Goal: Task Accomplishment & Management: Use online tool/utility

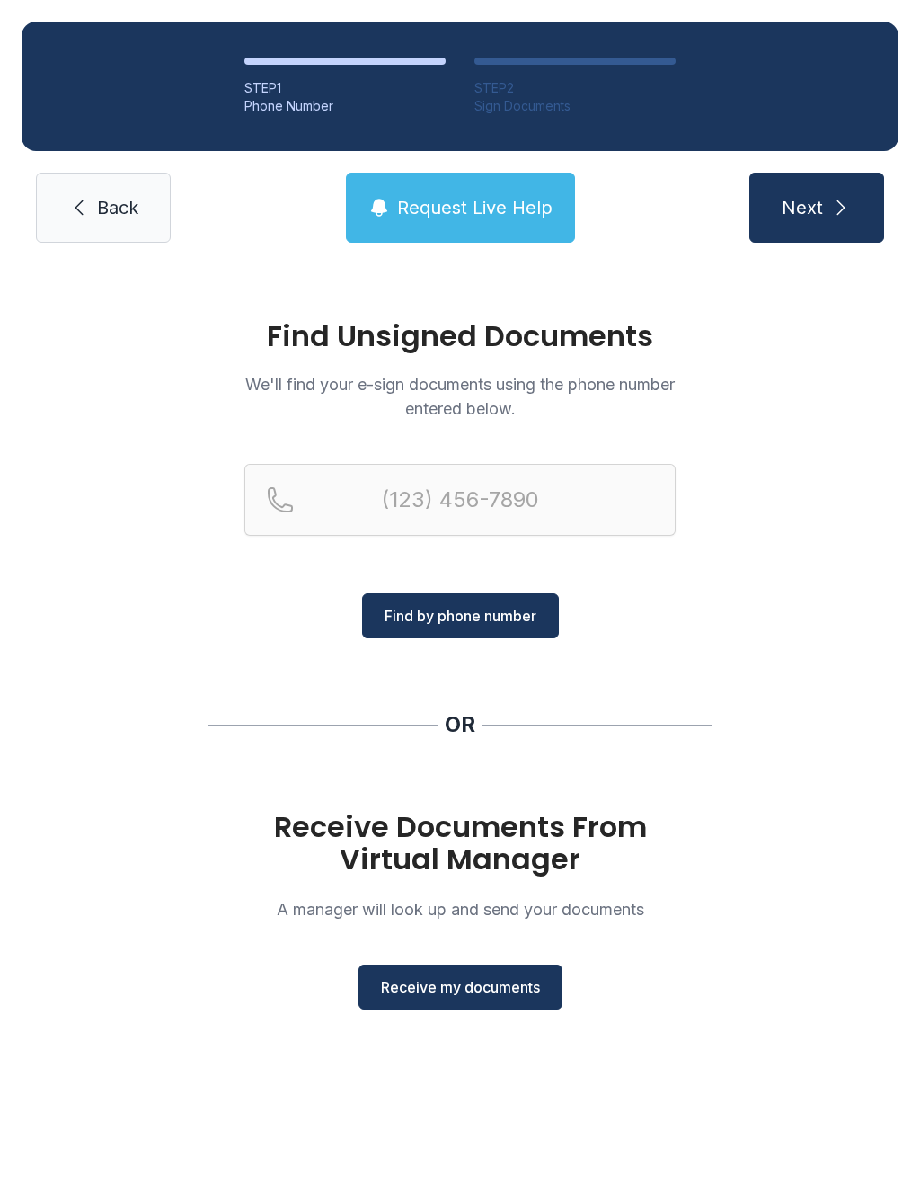
click at [410, 984] on span "Receive my documents" at bounding box center [460, 987] width 159 height 22
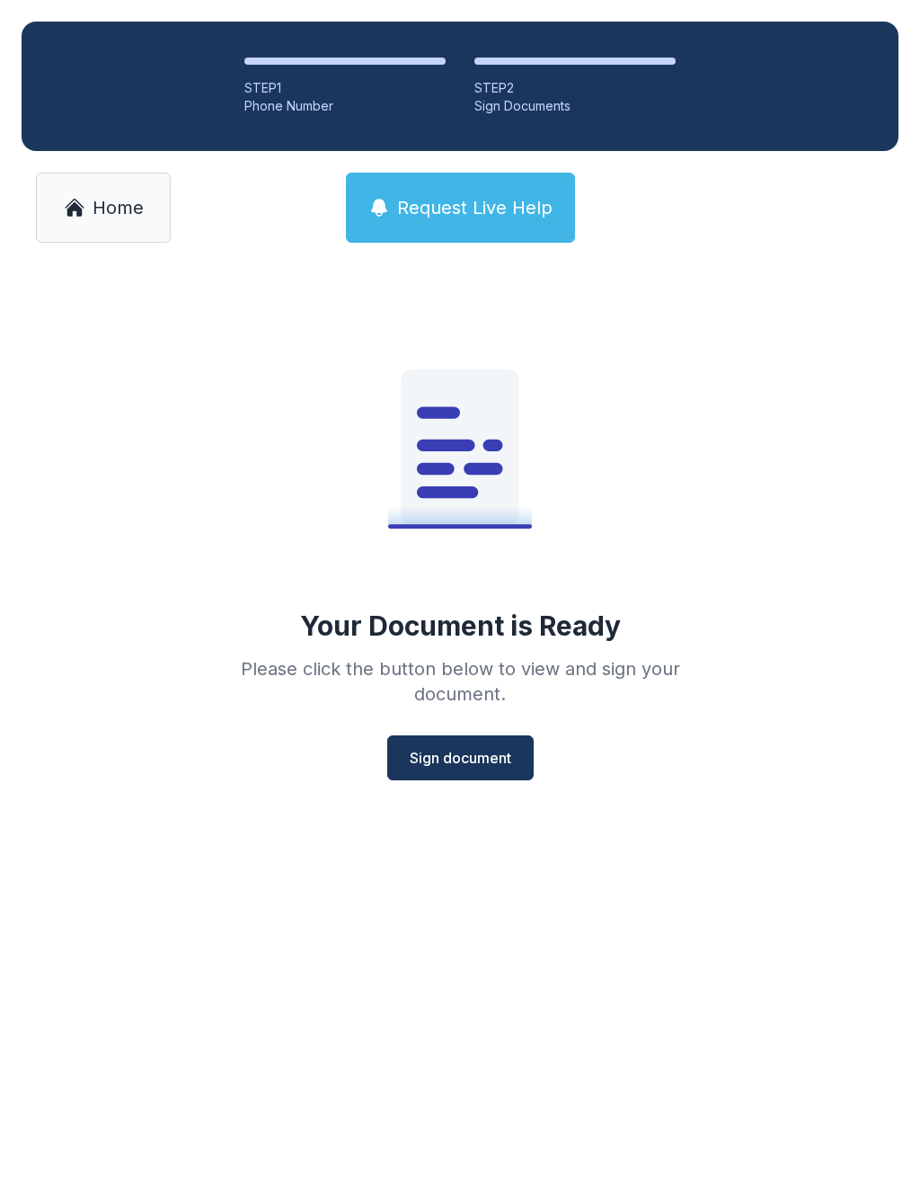
click at [447, 767] on span "Sign document" at bounding box center [461, 758] width 102 height 22
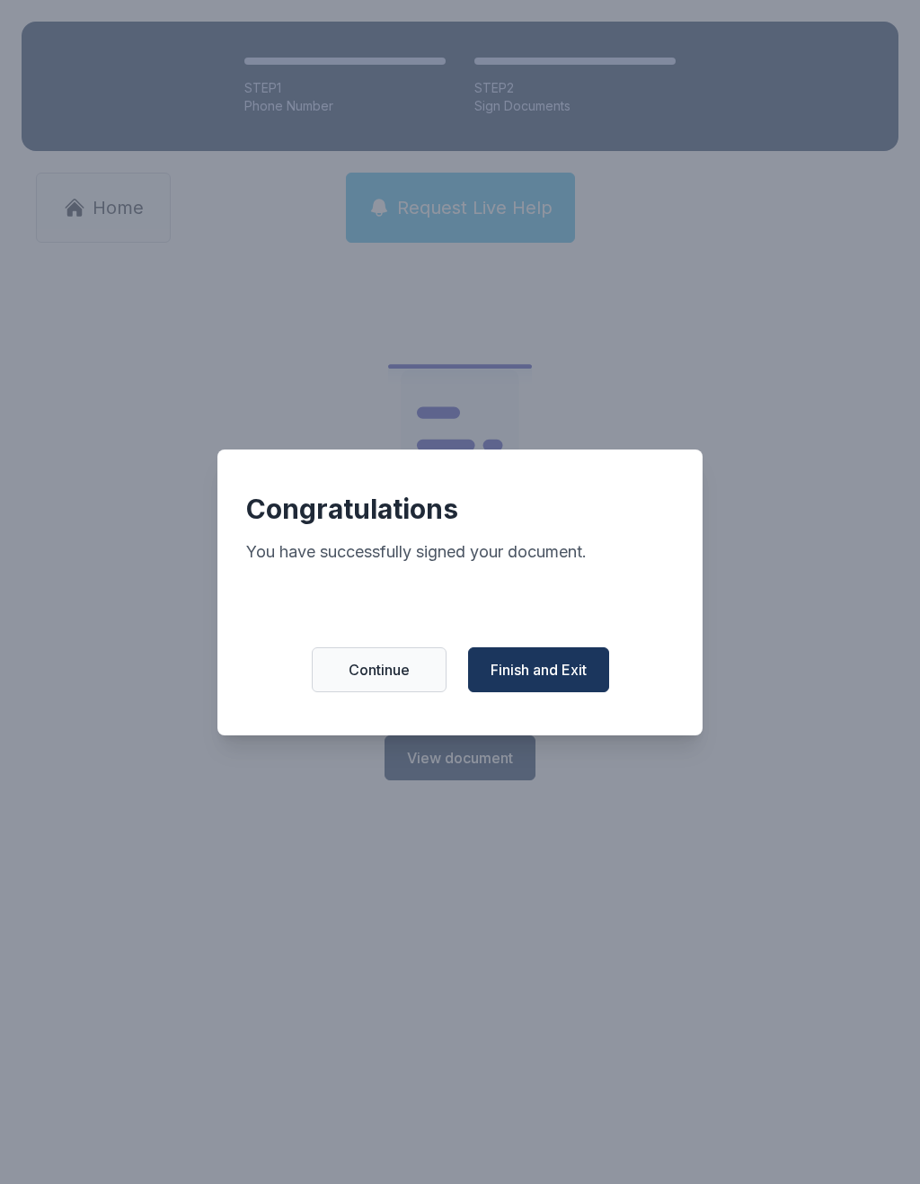
click at [567, 679] on span "Finish and Exit" at bounding box center [539, 670] width 96 height 22
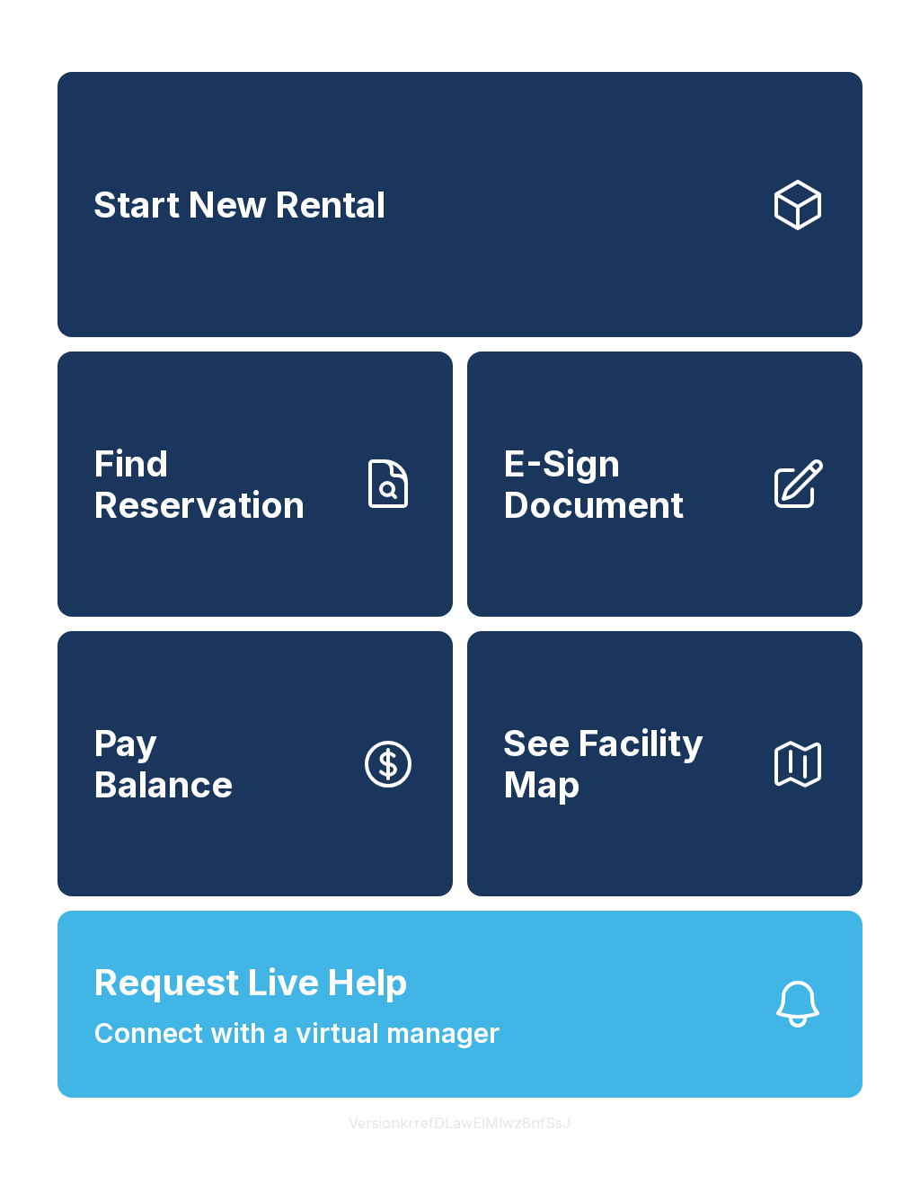
click at [662, 515] on span "E-Sign Document" at bounding box center [629, 484] width 252 height 82
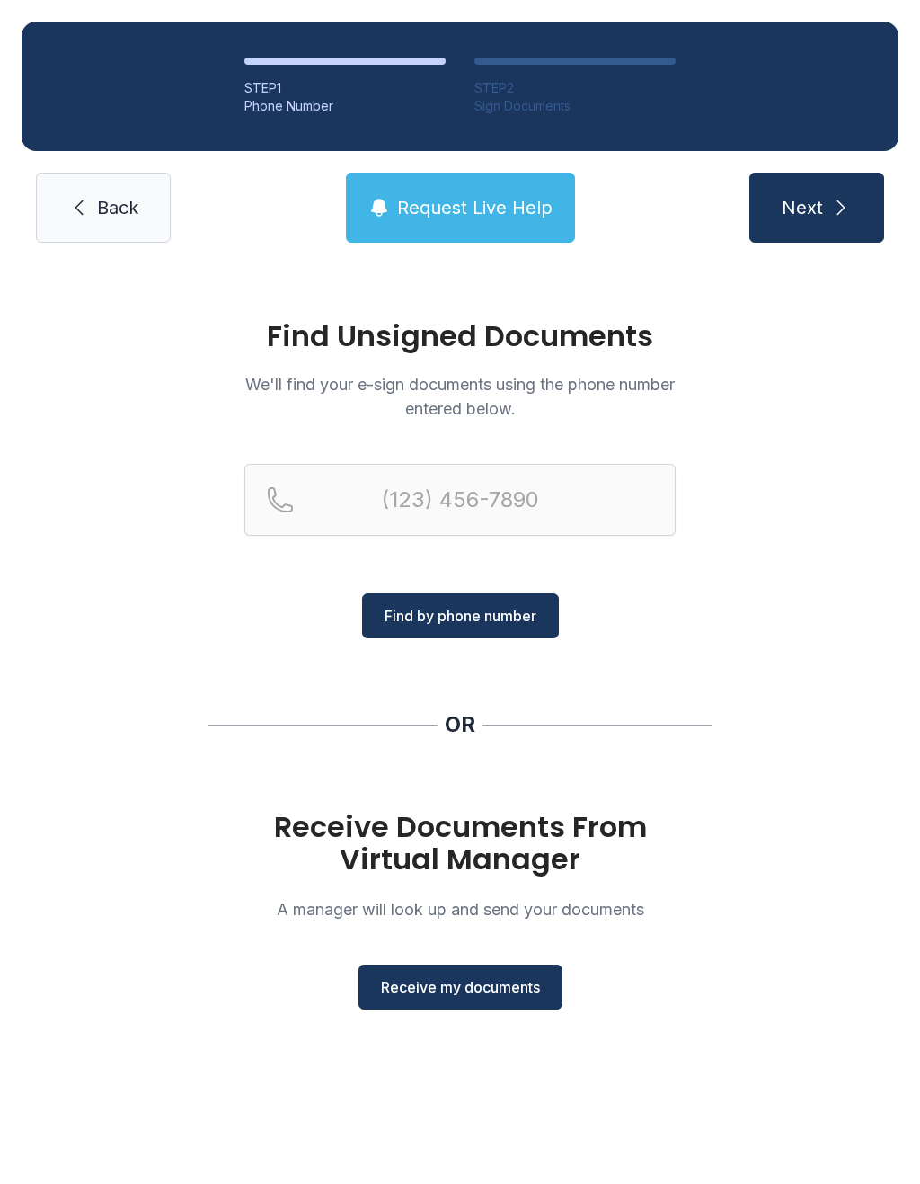
click at [476, 992] on span "Receive my documents" at bounding box center [460, 987] width 159 height 22
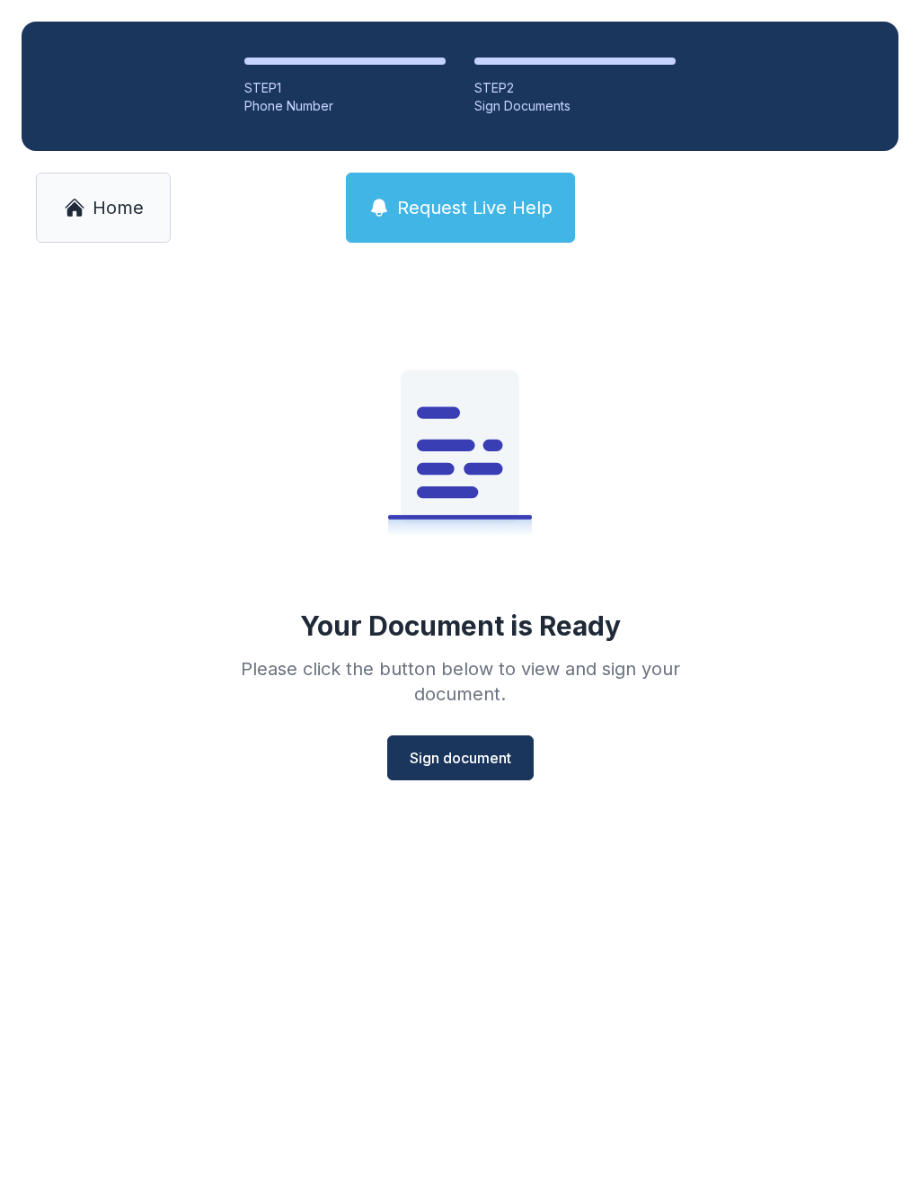
click at [457, 775] on button "Sign document" at bounding box center [460, 757] width 147 height 45
click at [97, 214] on span "Home" at bounding box center [118, 207] width 51 height 25
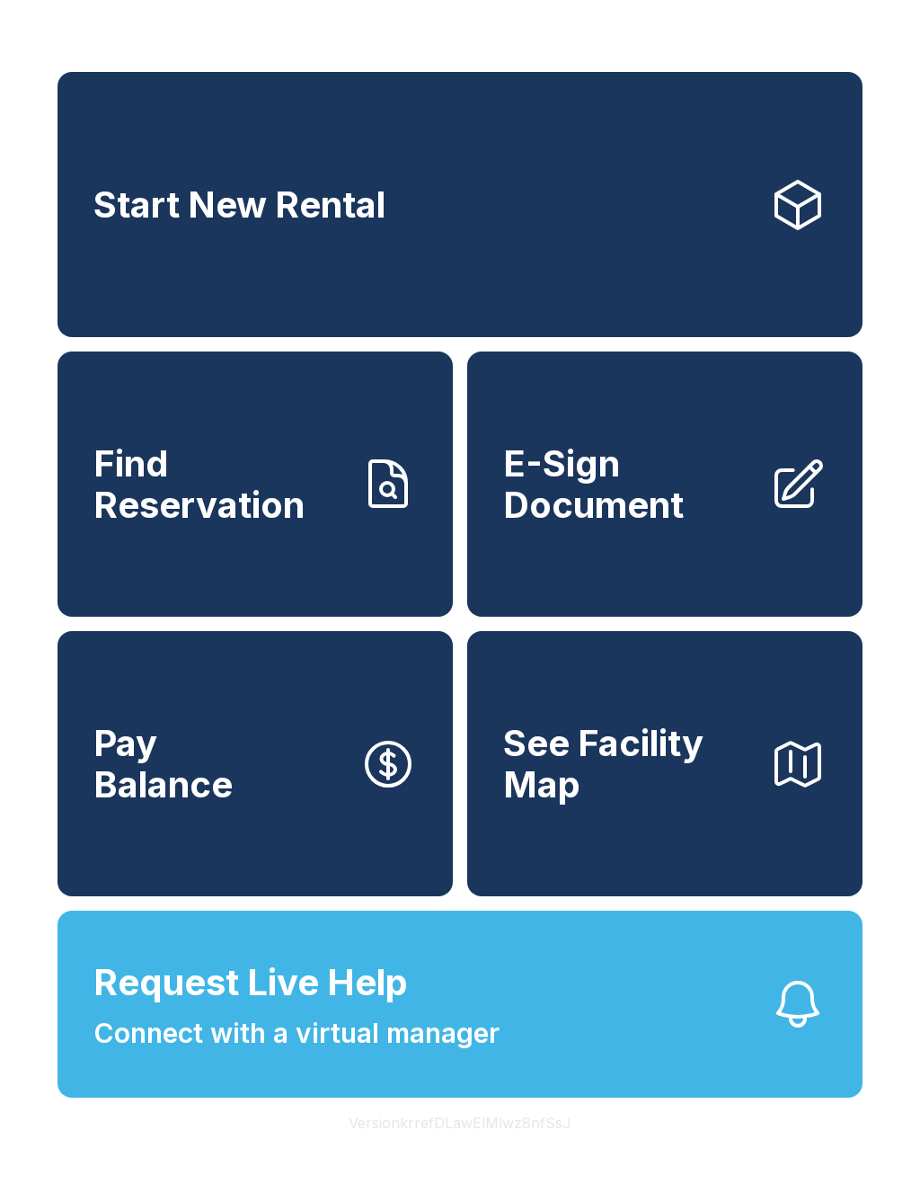
click at [619, 520] on span "E-Sign Document" at bounding box center [629, 484] width 252 height 82
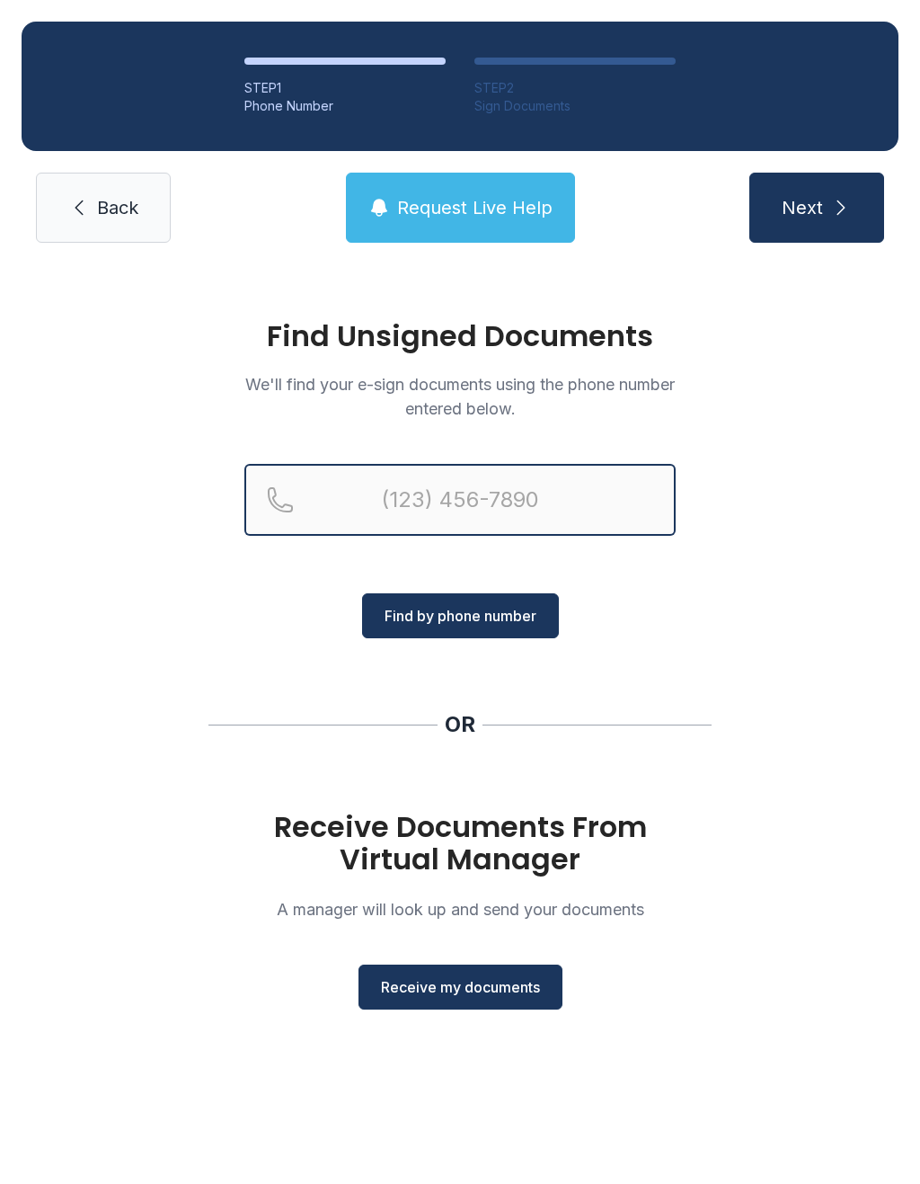
click at [353, 508] on input "Reservation phone number" at bounding box center [460, 500] width 431 height 72
type input "[PHONE_NUMBER]"
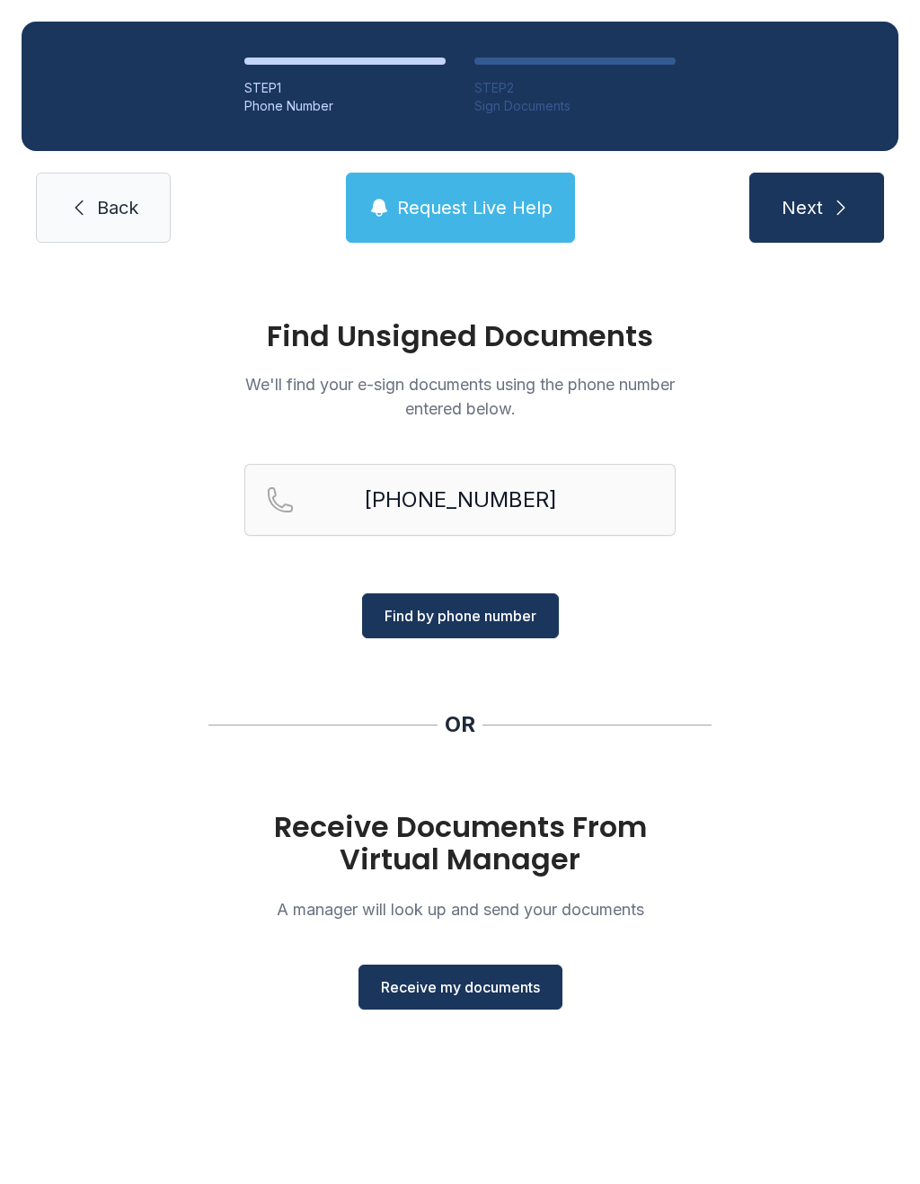
click at [485, 613] on span "Find by phone number" at bounding box center [461, 616] width 152 height 22
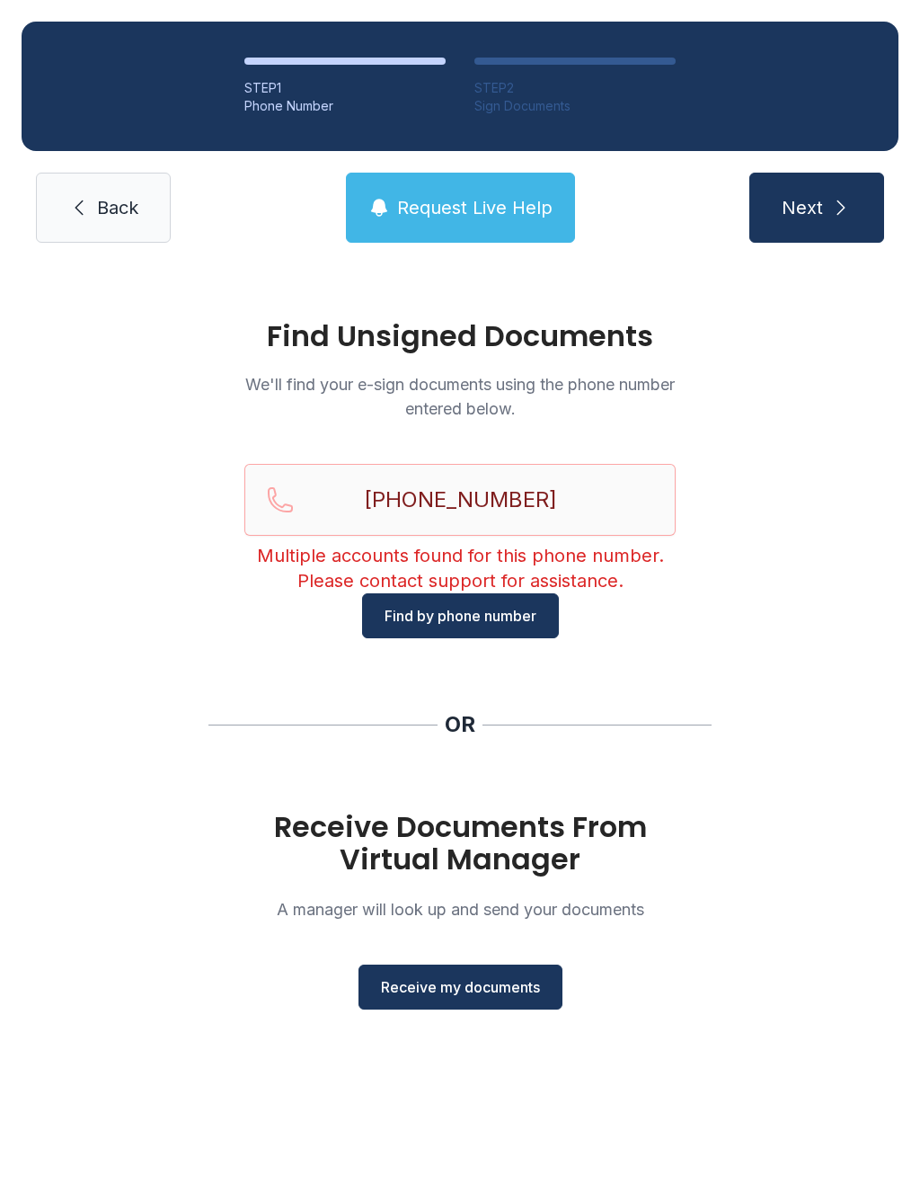
click at [803, 200] on span "Next" at bounding box center [802, 207] width 41 height 25
click at [102, 211] on span "Back" at bounding box center [117, 207] width 41 height 25
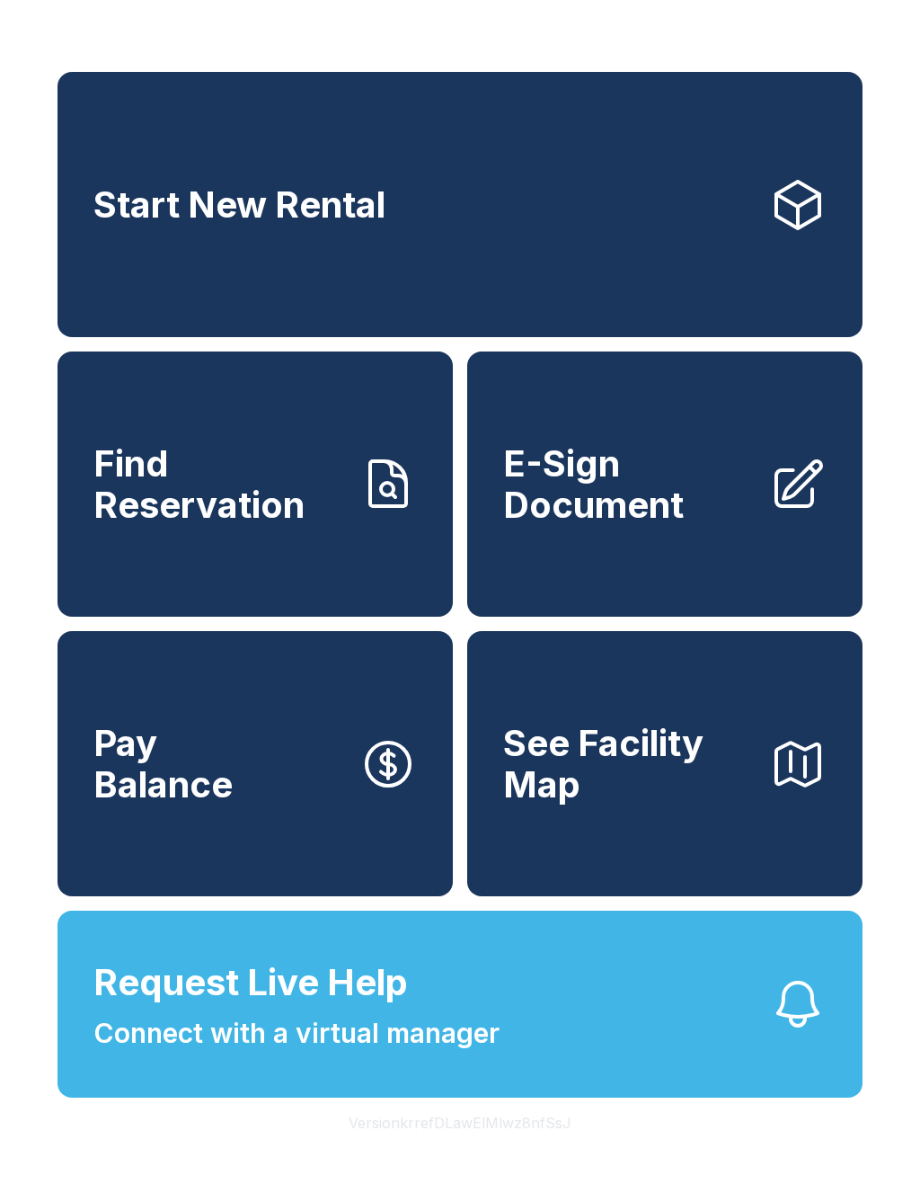
click at [697, 504] on span "E-Sign Document" at bounding box center [629, 484] width 252 height 82
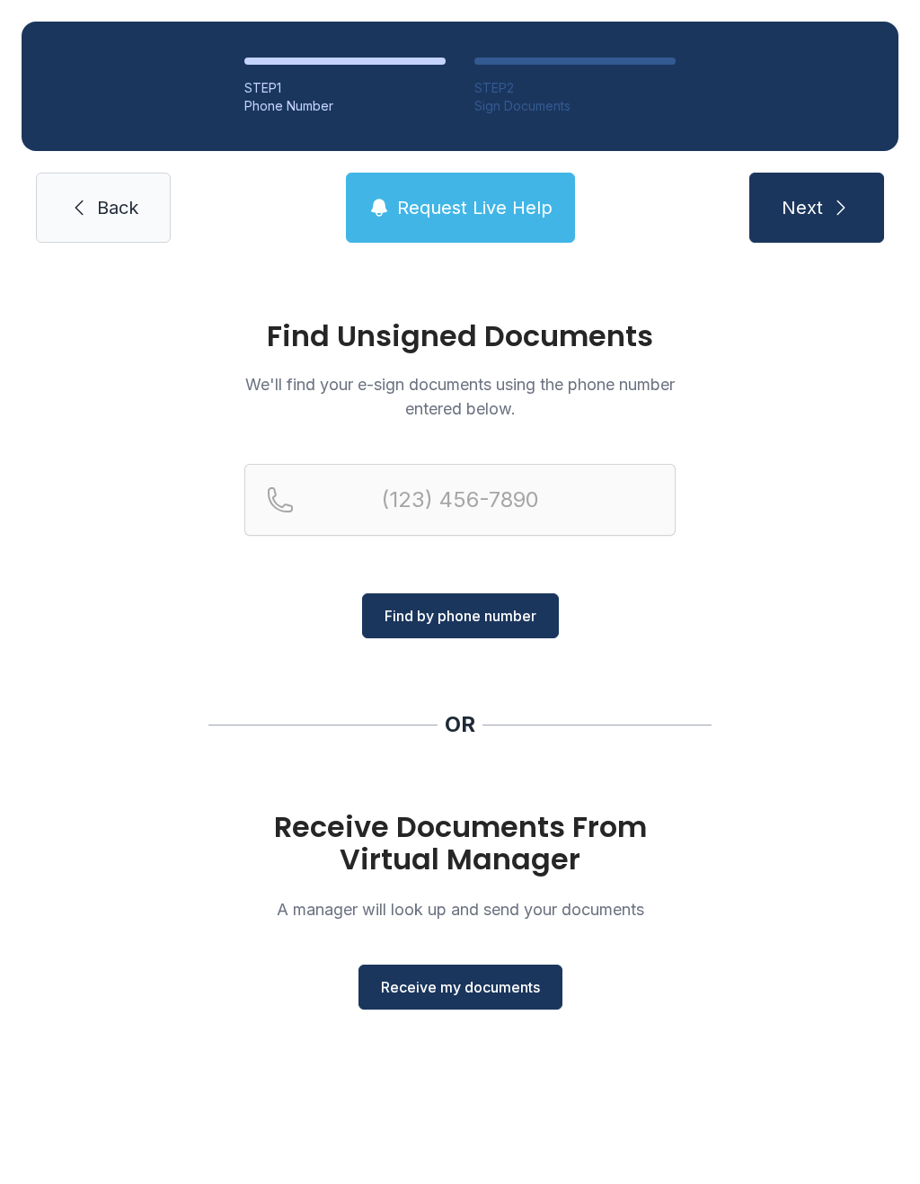
click at [473, 985] on span "Receive my documents" at bounding box center [460, 987] width 159 height 22
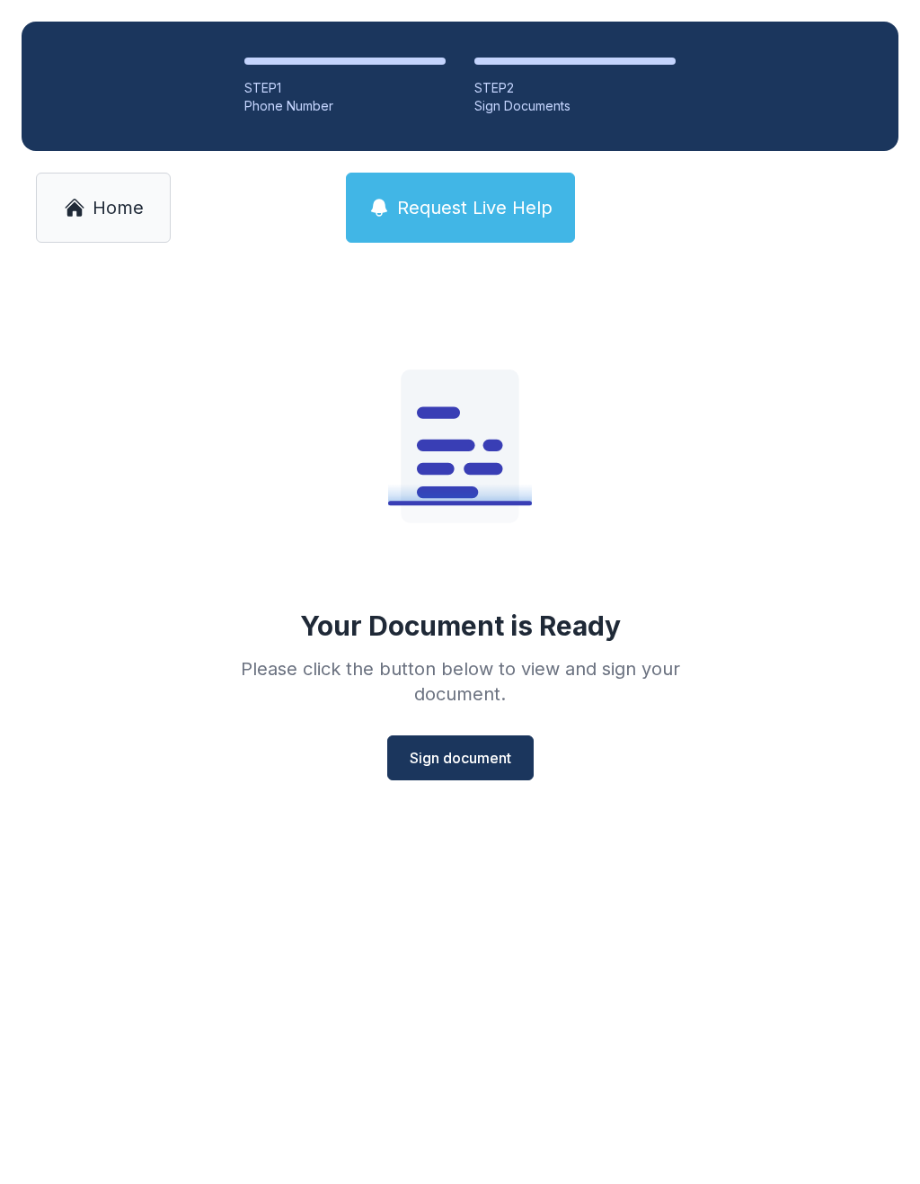
click at [452, 763] on span "Sign document" at bounding box center [461, 758] width 102 height 22
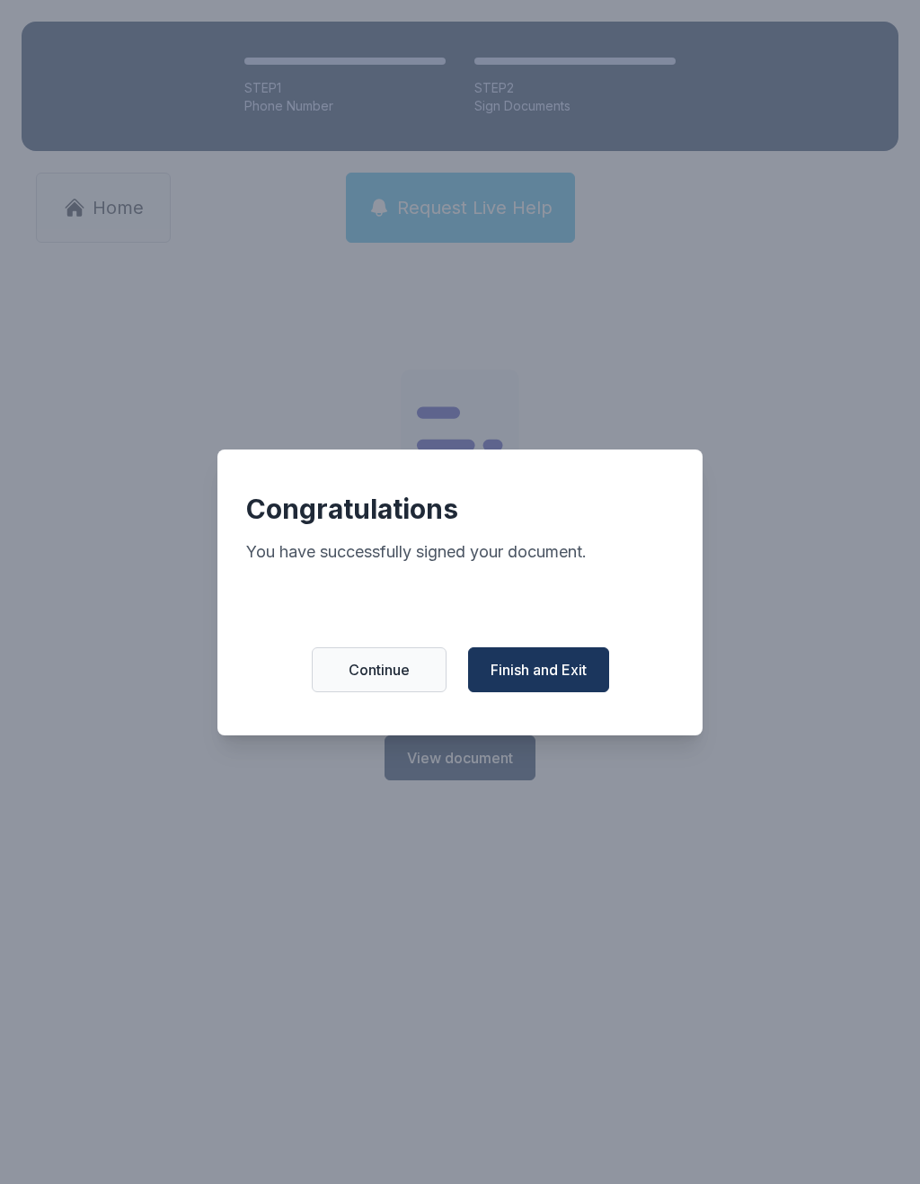
click at [555, 680] on span "Finish and Exit" at bounding box center [539, 670] width 96 height 22
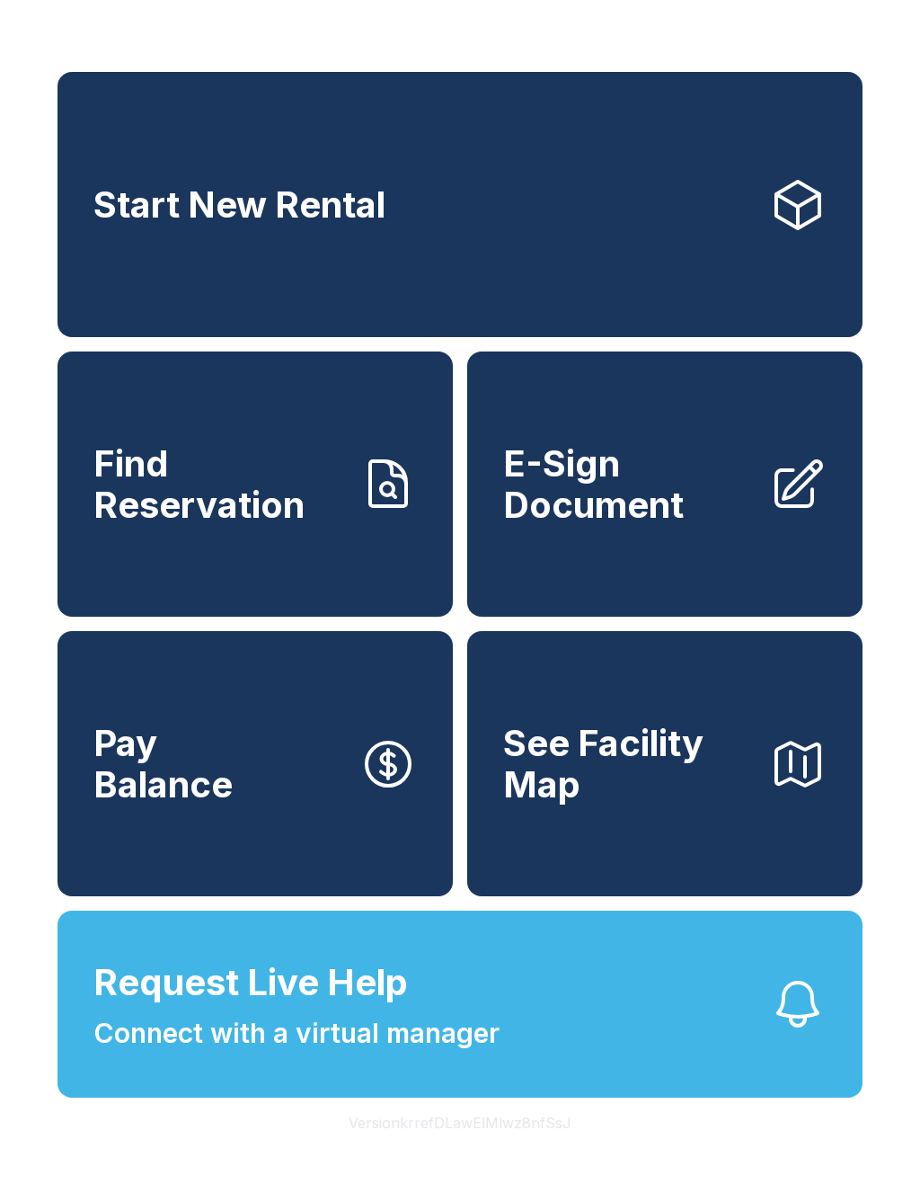
click at [448, 1048] on span "Request Live Help Connect with a virtual manager" at bounding box center [296, 1005] width 406 height 98
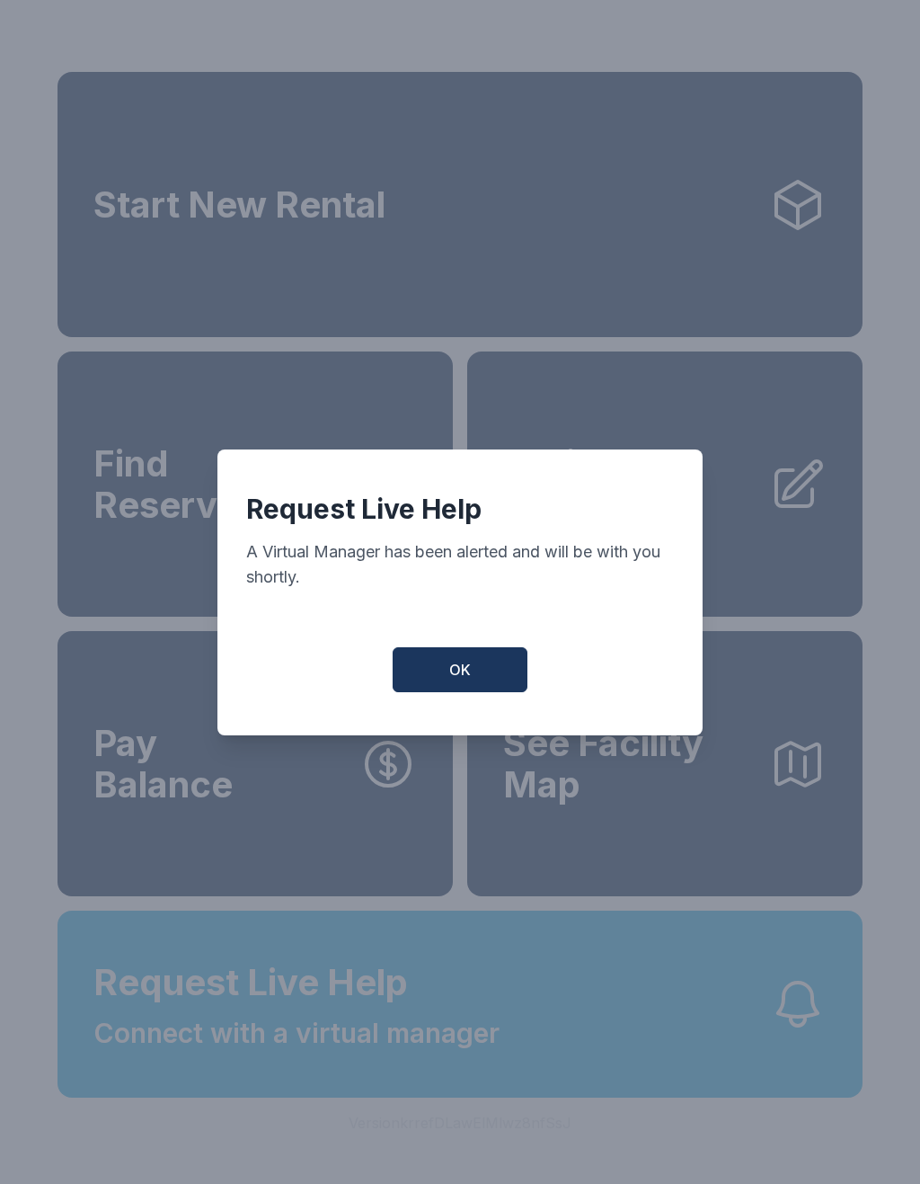
click at [469, 680] on span "OK" at bounding box center [460, 670] width 22 height 22
